Goal: Information Seeking & Learning: Learn about a topic

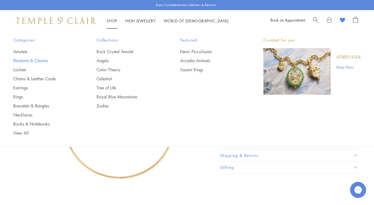
click at [41, 60] on link "Pendants & Charms" at bounding box center [44, 61] width 62 height 6
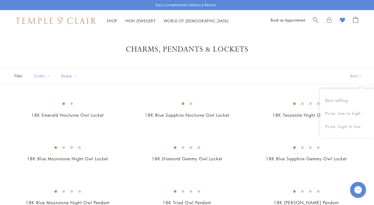
click at [358, 73] on button "Sort" at bounding box center [356, 76] width 36 height 16
click at [342, 97] on button "Best selling" at bounding box center [347, 100] width 54 height 13
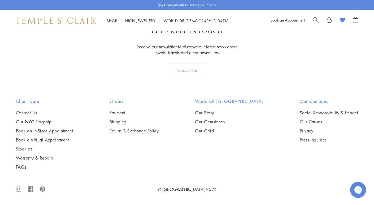
scroll to position [3433, 0]
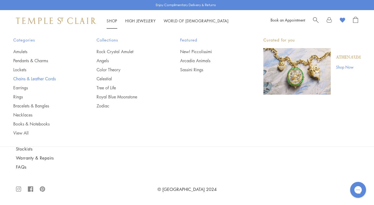
click at [41, 78] on link "Chains & Leather Cords" at bounding box center [44, 79] width 62 height 6
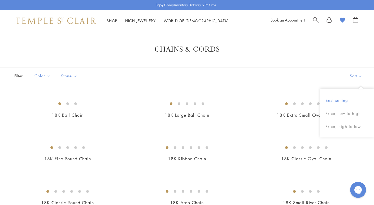
click at [342, 101] on button "Best selling" at bounding box center [347, 100] width 54 height 13
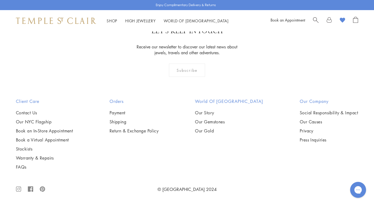
scroll to position [1040, 0]
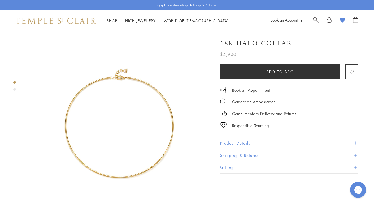
click at [240, 141] on button "Product Details" at bounding box center [289, 143] width 138 height 12
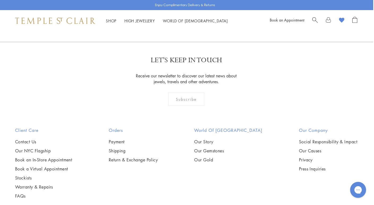
scroll to position [727, 1]
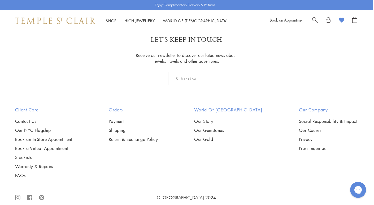
click at [17, 196] on circle at bounding box center [18, 197] width 2 height 2
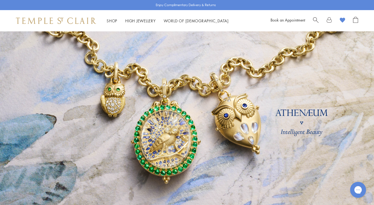
click at [314, 19] on span "Search" at bounding box center [316, 20] width 6 height 6
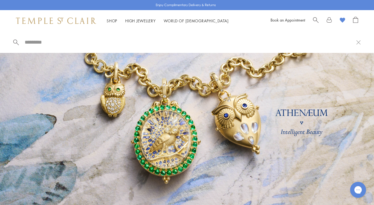
click at [54, 43] on input "search" at bounding box center [190, 42] width 332 height 6
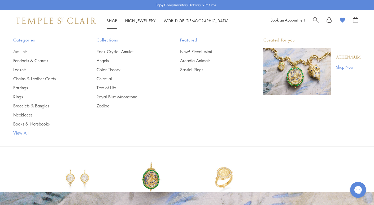
type input "****"
click at [25, 131] on link "View All" at bounding box center [44, 133] width 62 height 6
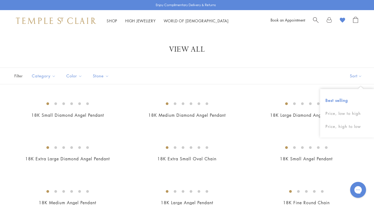
click at [344, 98] on button "Best selling" at bounding box center [347, 100] width 54 height 13
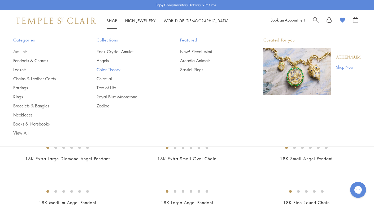
click at [110, 69] on link "Color Theory" at bounding box center [128, 70] width 62 height 6
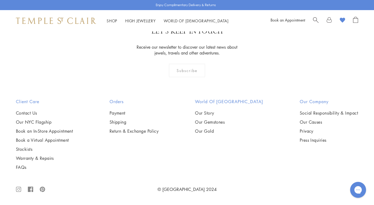
scroll to position [708, 0]
click at [318, 18] on span "Search" at bounding box center [316, 20] width 6 height 6
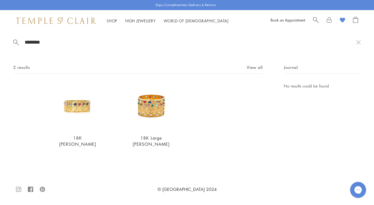
type input "********"
